Goal: Transaction & Acquisition: Purchase product/service

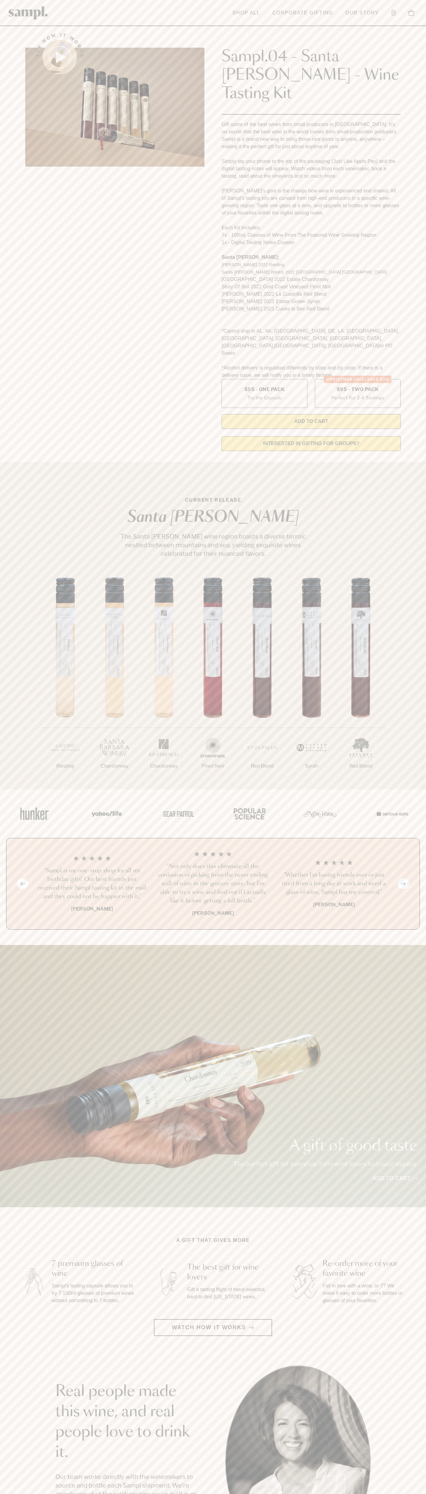
click at [321, 6] on header "Toggle navigation menu Shop All Corporate Gifting Our Story Account Story Shop …" at bounding box center [213, 13] width 426 height 26
click at [287, 1494] on html "Skip to main content Toggle navigation menu Shop All Corporate Gifting Our Stor…" at bounding box center [213, 1243] width 426 height 2486
click at [7, 232] on section "See how it works Sampl.04 - Santa Barbara - Wine Tasting Kit Gift some of the b…" at bounding box center [213, 240] width 426 height 431
